Goal: Information Seeking & Learning: Learn about a topic

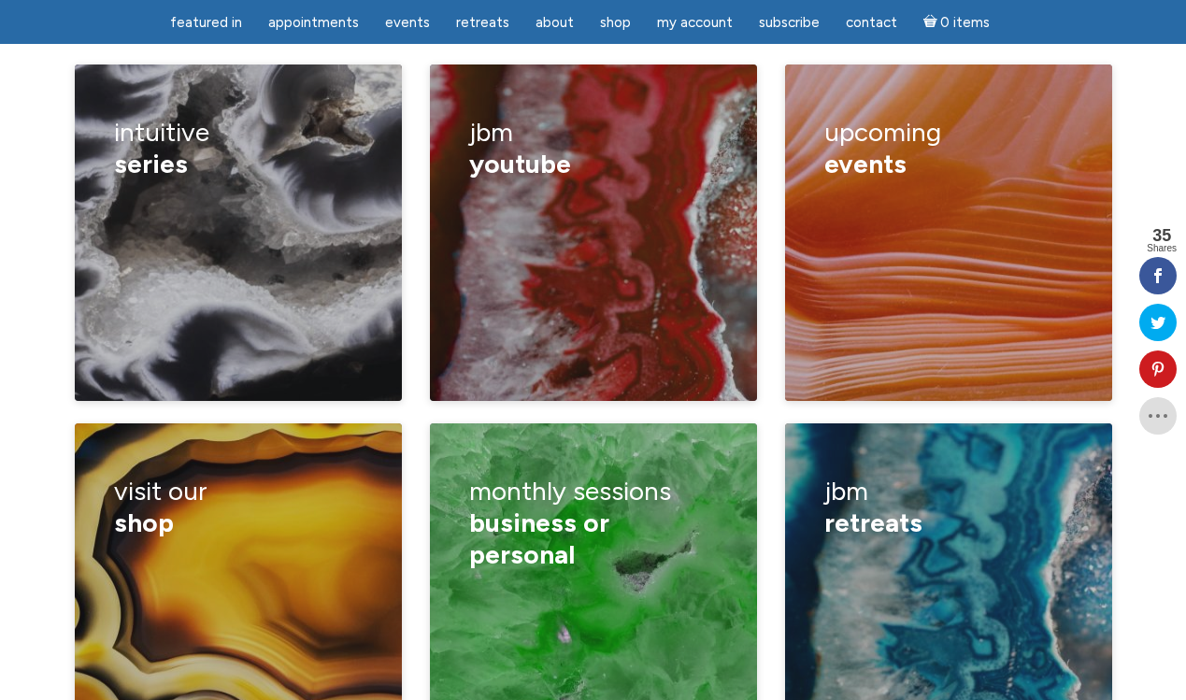
scroll to position [2713, 0]
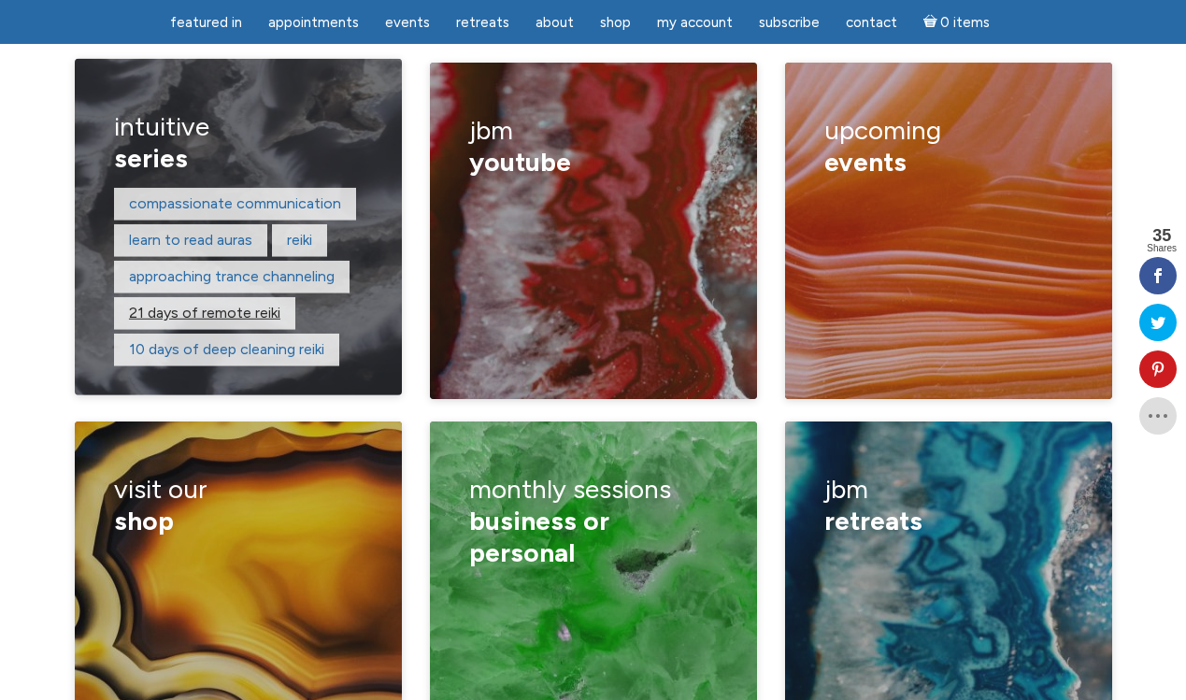
click at [171, 304] on link "21 days of remote reiki" at bounding box center [204, 313] width 151 height 18
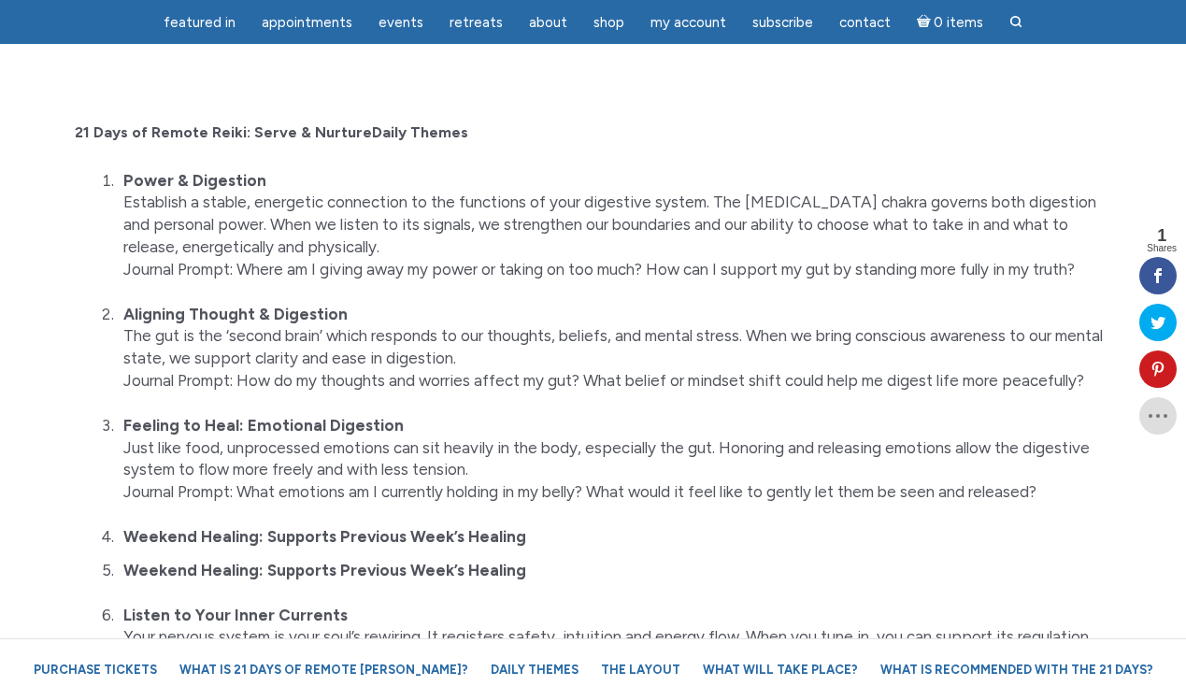
scroll to position [1864, 0]
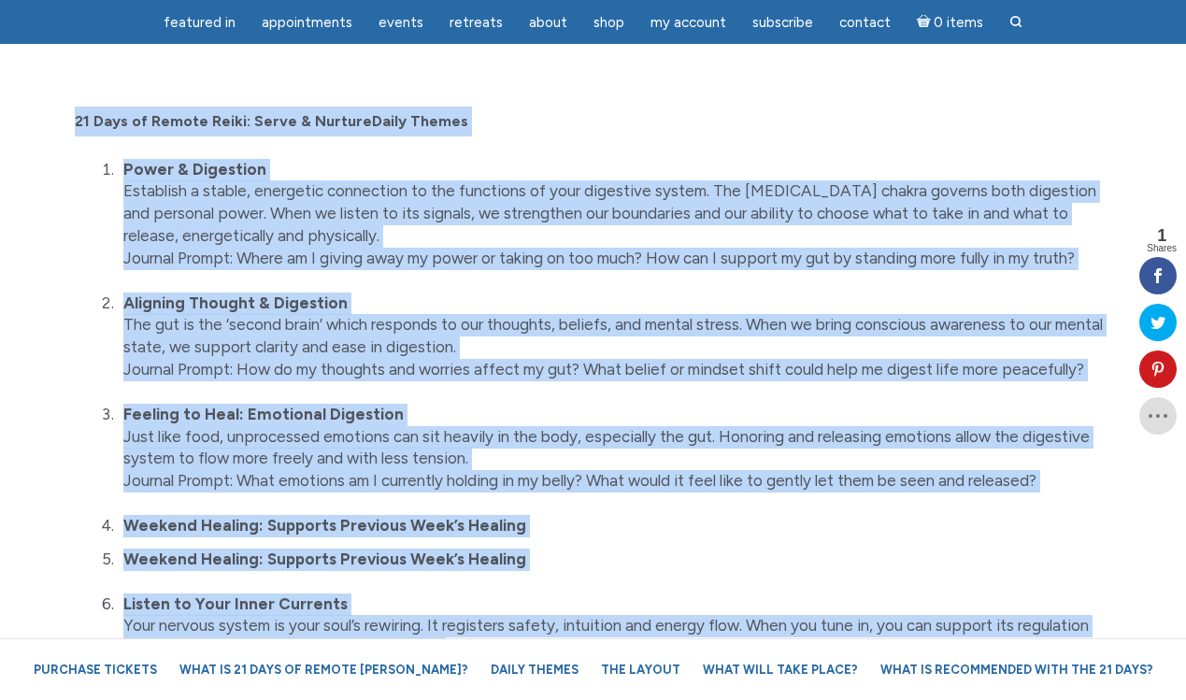
drag, startPoint x: 48, startPoint y: 86, endPoint x: 510, endPoint y: 636, distance: 719.0
click at [75, 112] on strong "21 Days of Remote Reiki: Serve & Nurture Daily Themes" at bounding box center [271, 121] width 393 height 18
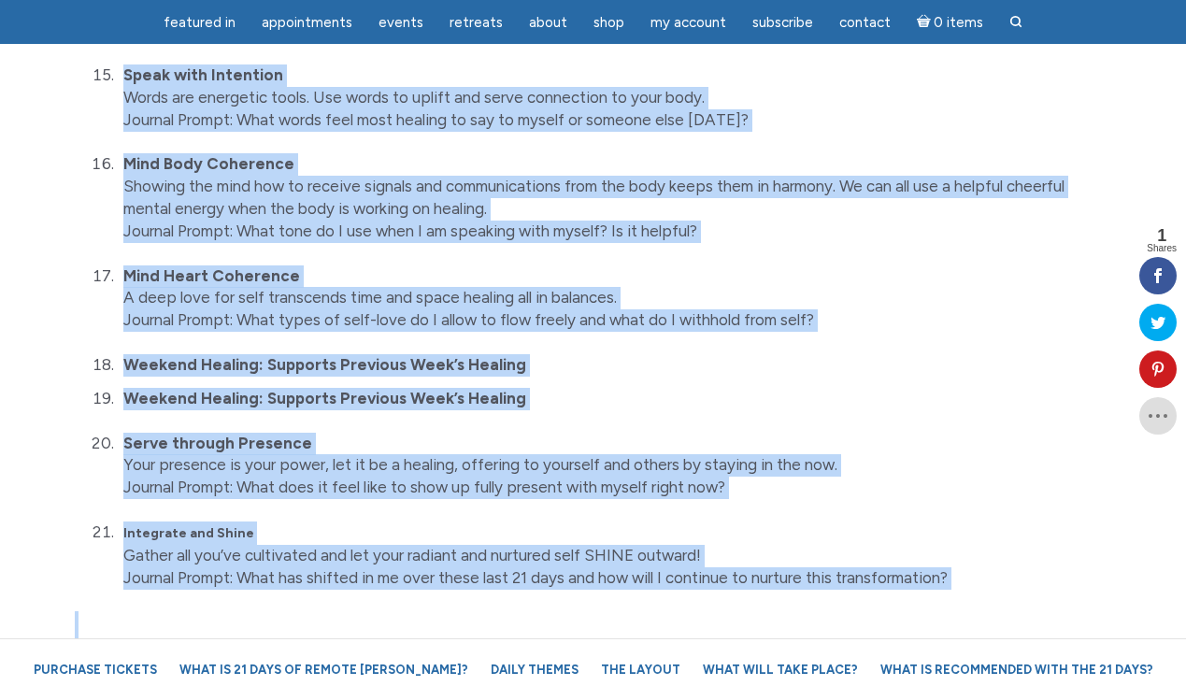
scroll to position [3311, 0]
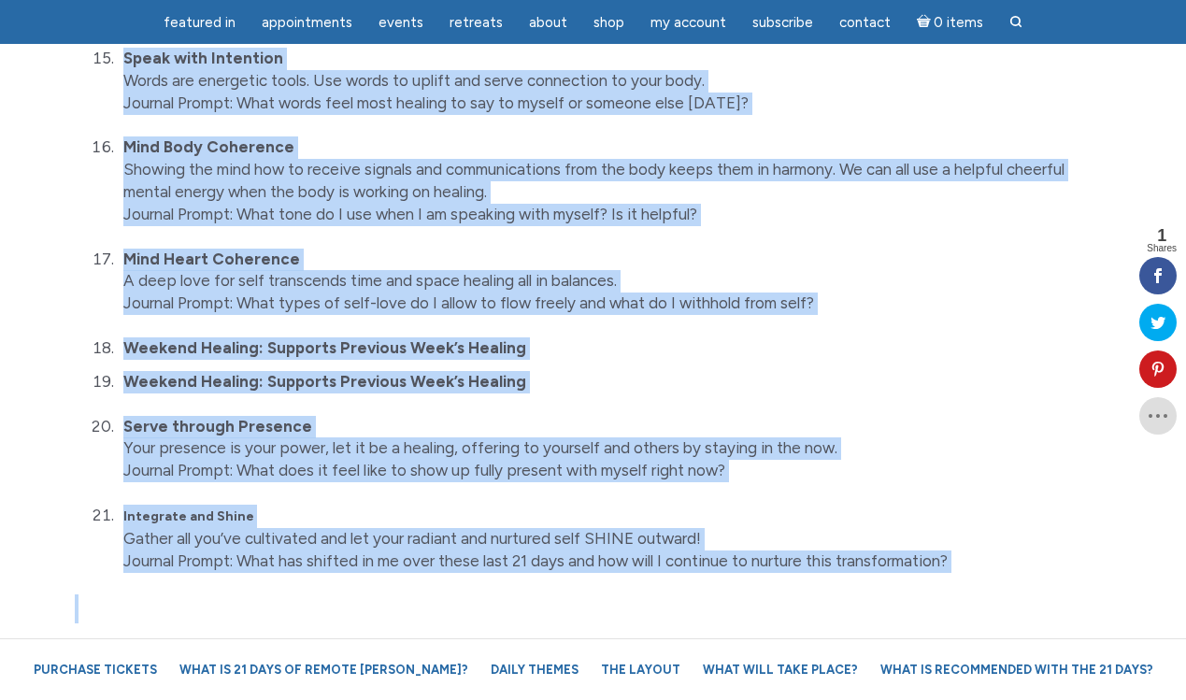
drag, startPoint x: 74, startPoint y: 85, endPoint x: 467, endPoint y: 598, distance: 646.6
copy div "21 Lore ip Dolors Ametc: Adipi & Elitsed Doeiu Tempor Incid & Utlaboree Dolorem…"
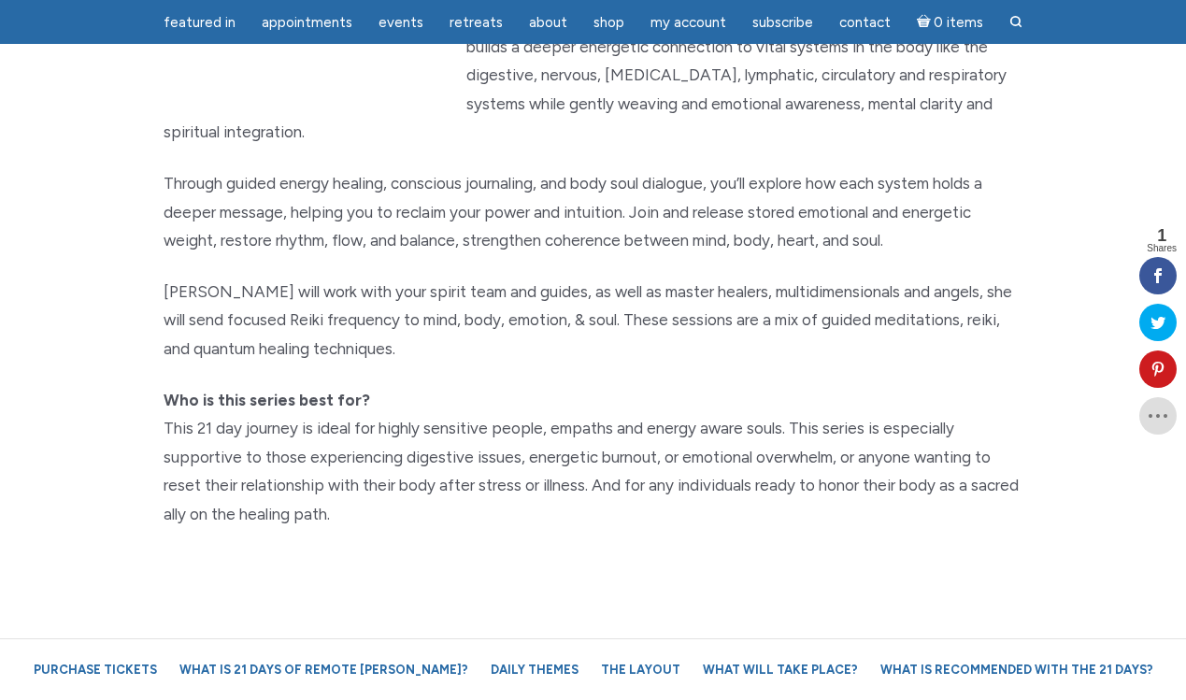
scroll to position [0, 0]
